Goal: Task Accomplishment & Management: Manage account settings

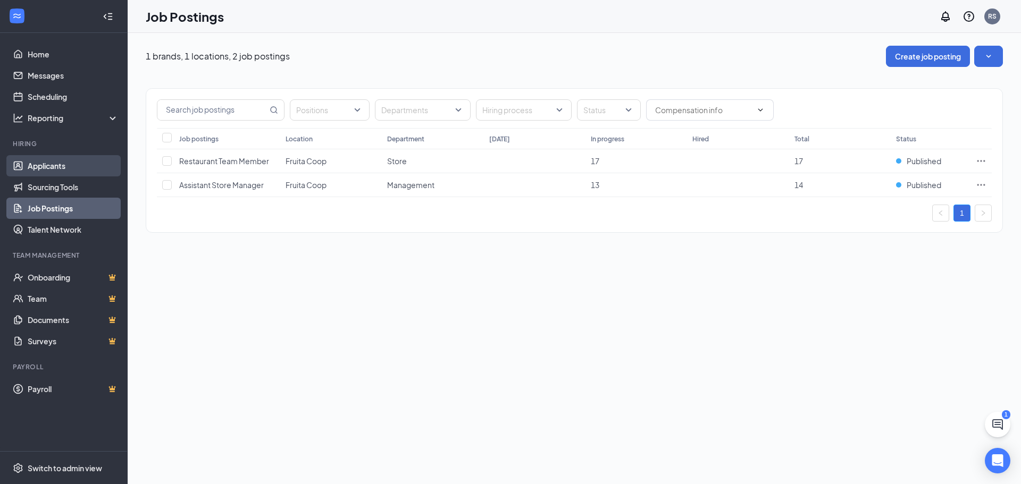
click at [43, 164] on link "Applicants" at bounding box center [73, 165] width 91 height 21
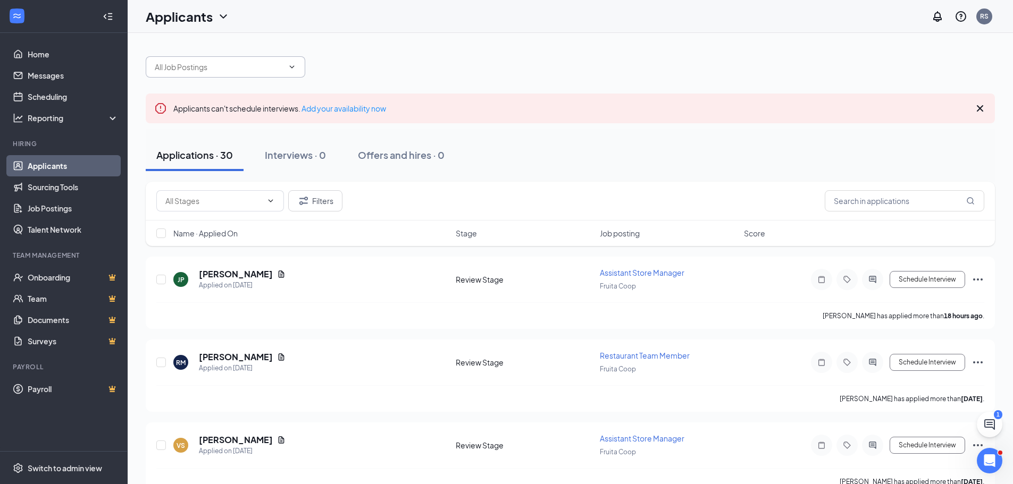
click at [296, 67] on icon "ChevronDown" at bounding box center [292, 67] width 9 height 9
click at [288, 68] on icon "ChevronDown" at bounding box center [292, 67] width 9 height 9
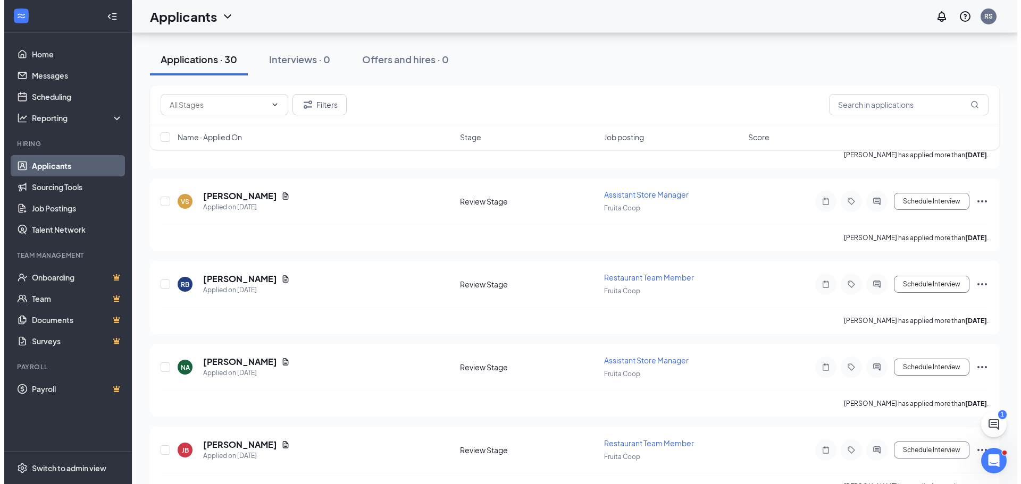
scroll to position [213, 0]
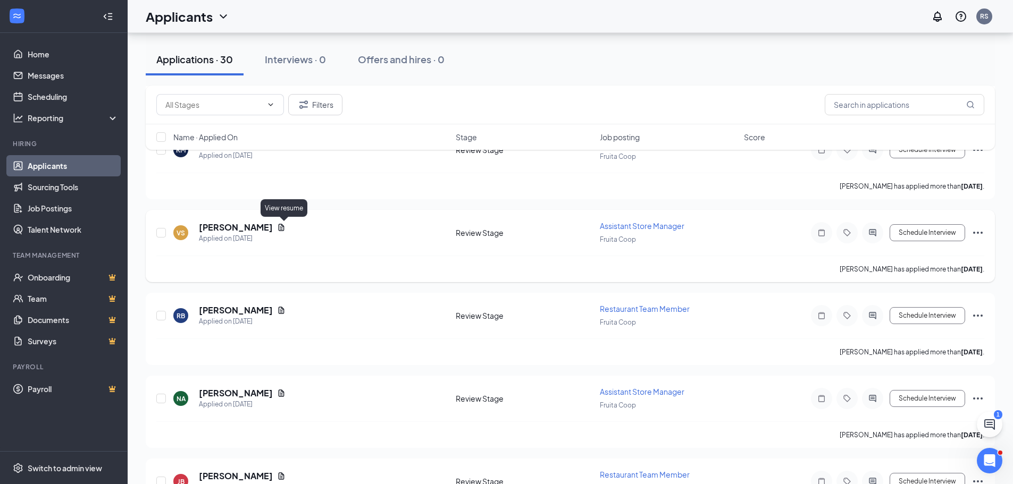
click at [286, 227] on icon "Document" at bounding box center [281, 227] width 9 height 9
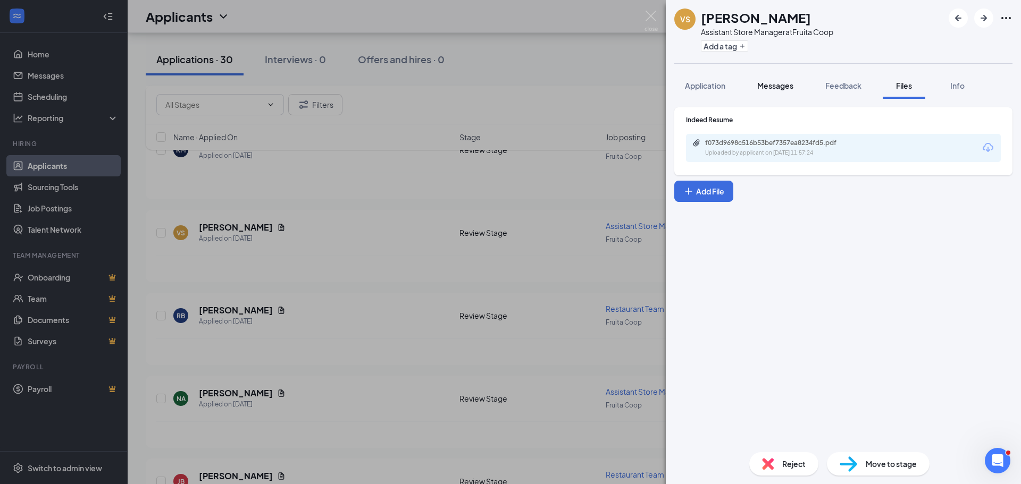
click at [764, 87] on span "Messages" at bounding box center [775, 86] width 36 height 10
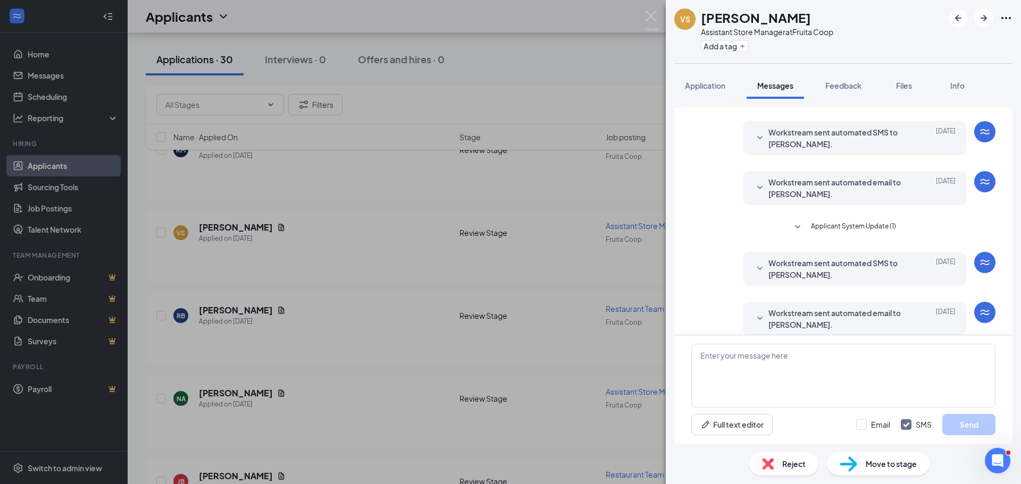
scroll to position [34, 0]
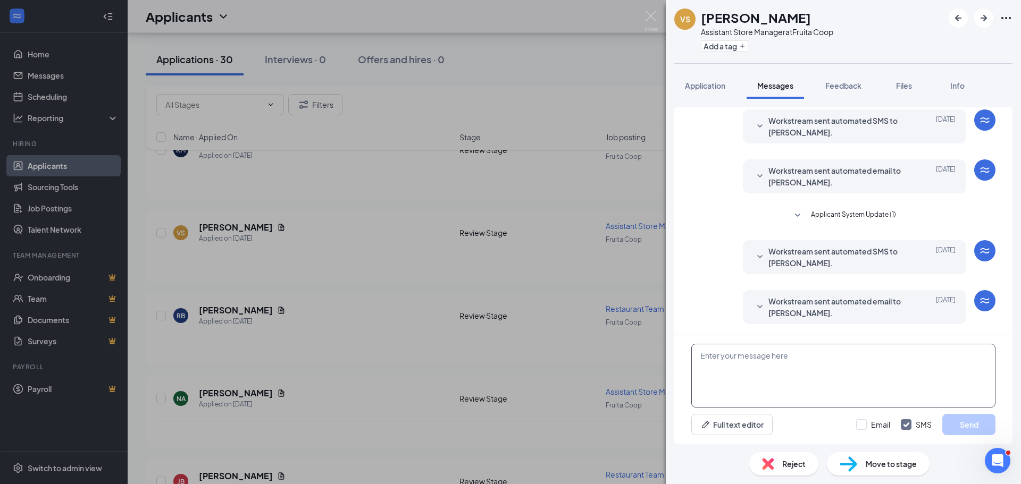
click at [832, 353] on textarea at bounding box center [843, 376] width 304 height 64
click at [864, 424] on input "Email" at bounding box center [873, 425] width 34 height 11
checkbox input "true"
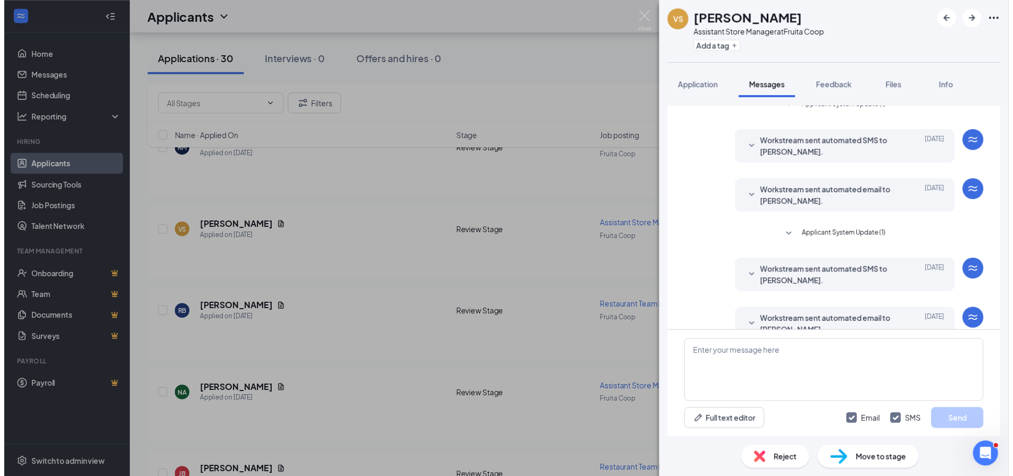
scroll to position [0, 0]
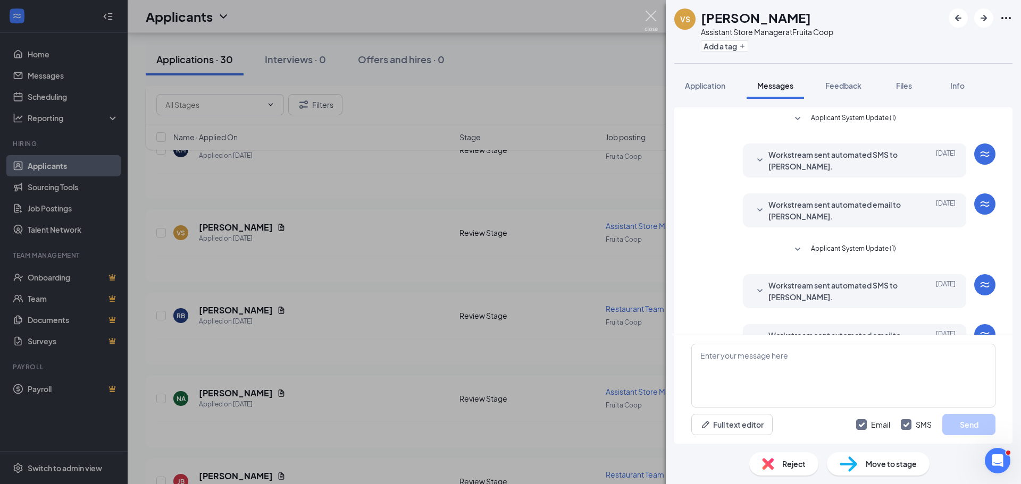
click at [651, 16] on img at bounding box center [650, 21] width 13 height 21
